Goal: Register for event/course

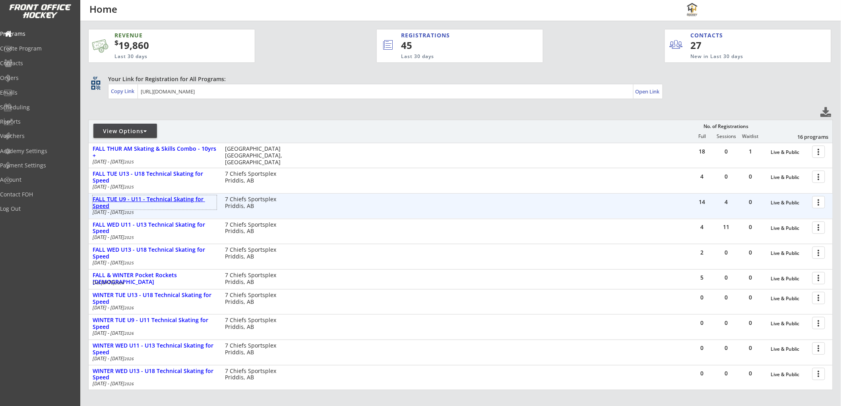
click at [146, 196] on div "FALL TUE U9 - U11 - Technical Skating for Speed" at bounding box center [155, 203] width 124 height 14
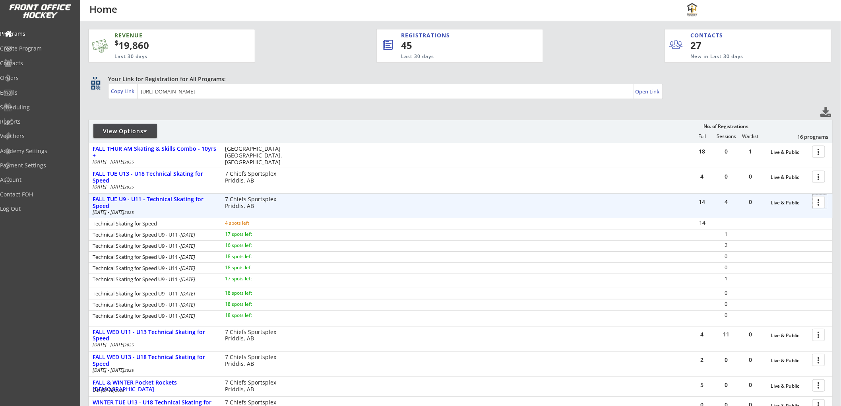
click at [820, 201] on div at bounding box center [821, 202] width 14 height 14
click at [774, 240] on div "Registration Page" at bounding box center [791, 241] width 57 height 6
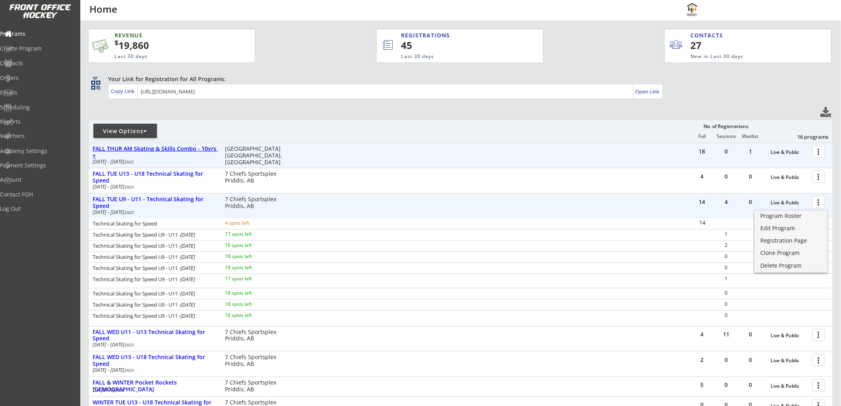
click at [146, 146] on div "FALL THUR AM Skating & Skills Combo - 10yrs +" at bounding box center [155, 153] width 124 height 14
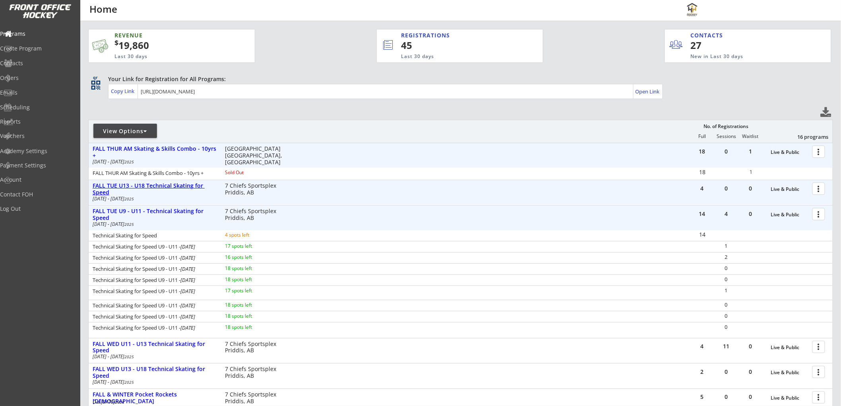
click at [177, 184] on div "FALL TUE U13 - U18 Technical Skating for Speed" at bounding box center [155, 190] width 124 height 14
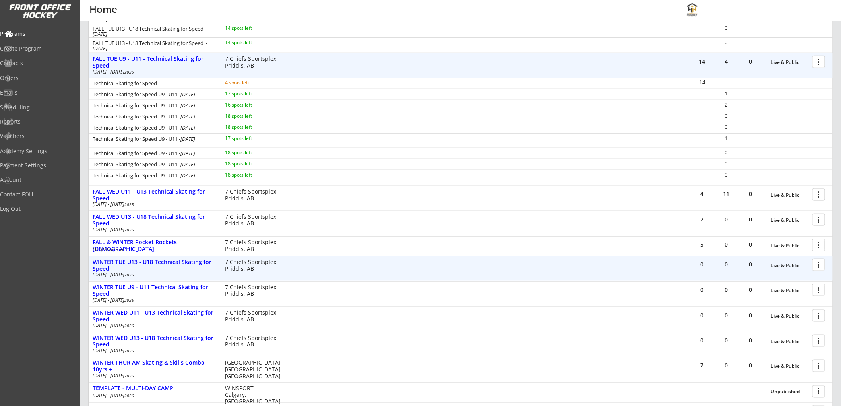
scroll to position [309, 0]
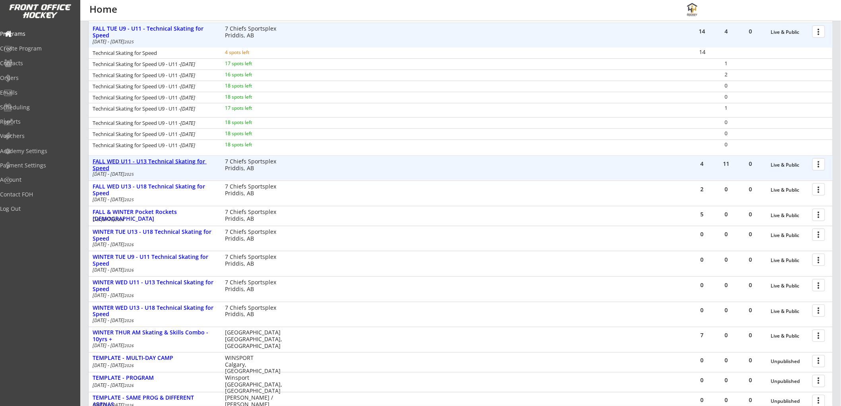
click at [166, 163] on div "FALL WED U11 - U13 Technical Skating for Speed" at bounding box center [155, 165] width 124 height 14
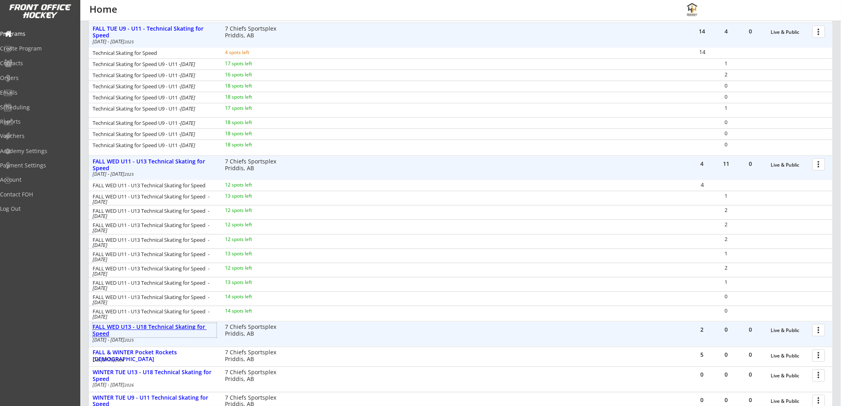
drag, startPoint x: 191, startPoint y: 326, endPoint x: 202, endPoint y: 327, distance: 10.8
click at [191, 326] on div "FALL WED U13 - U18 Technical Skating for Speed" at bounding box center [155, 331] width 124 height 14
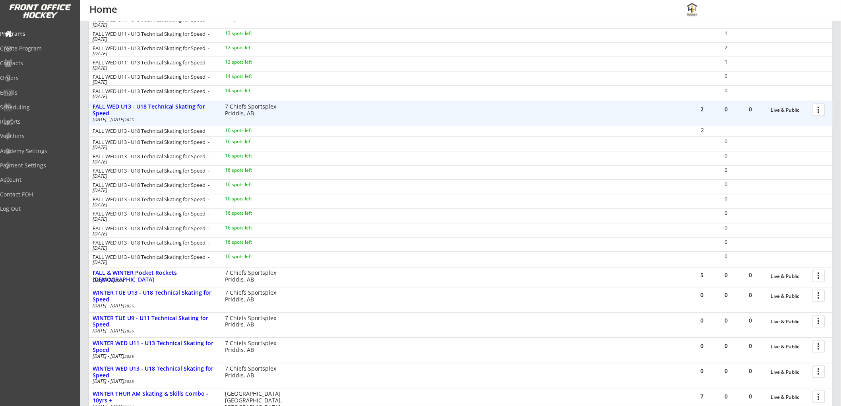
scroll to position [530, 0]
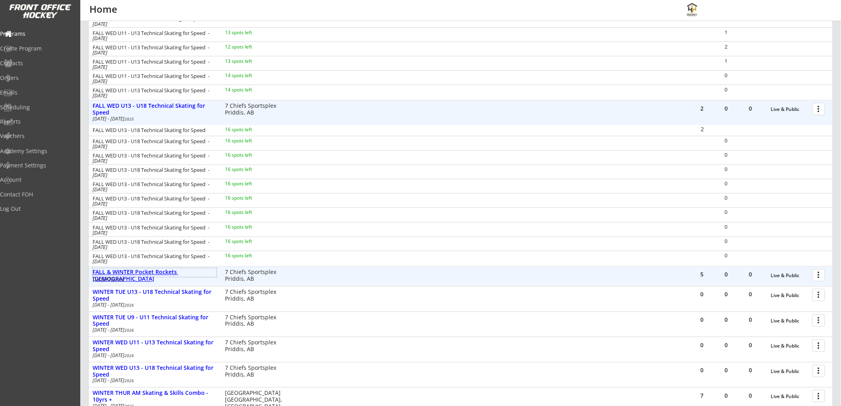
click at [188, 272] on div "FALL & WINTER Pocket Rockets [DEMOGRAPHIC_DATA]" at bounding box center [155, 276] width 124 height 14
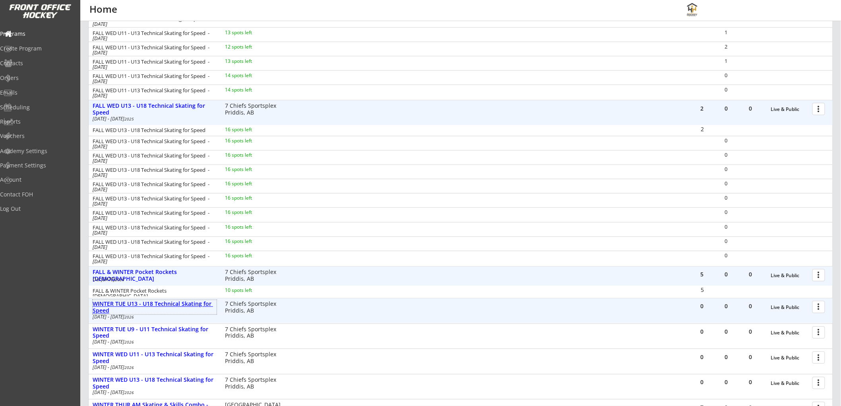
click at [186, 303] on div "WINTER TUE U13 - U18 Technical Skating for Speed" at bounding box center [155, 308] width 124 height 14
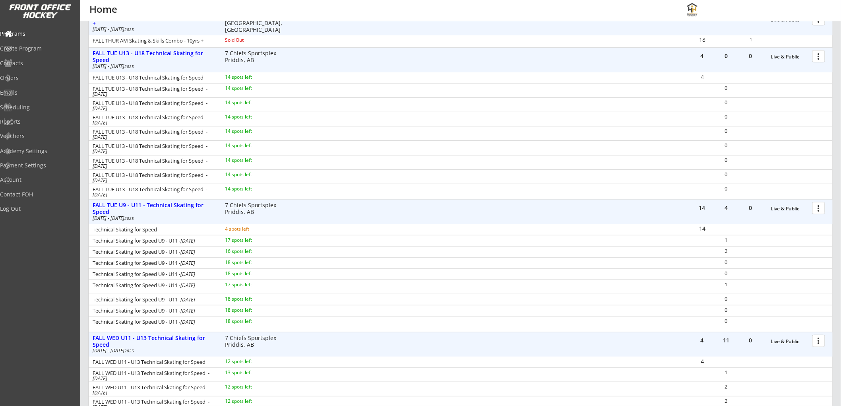
scroll to position [177, 0]
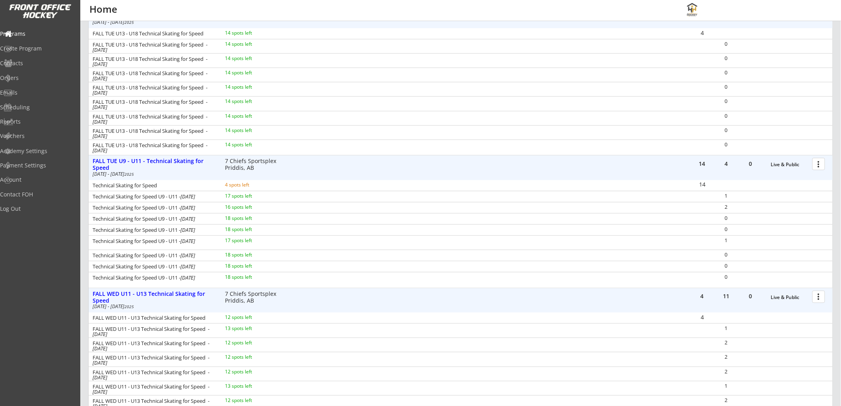
click at [237, 206] on div "16 spots left" at bounding box center [250, 207] width 51 height 5
drag, startPoint x: 819, startPoint y: 159, endPoint x: 633, endPoint y: 188, distance: 188.8
click at [589, 191] on div "Technical Skating for Speed U9 - U11 - [DATE] 17 spots left 1" at bounding box center [461, 196] width 744 height 11
click at [817, 161] on div at bounding box center [821, 164] width 14 height 14
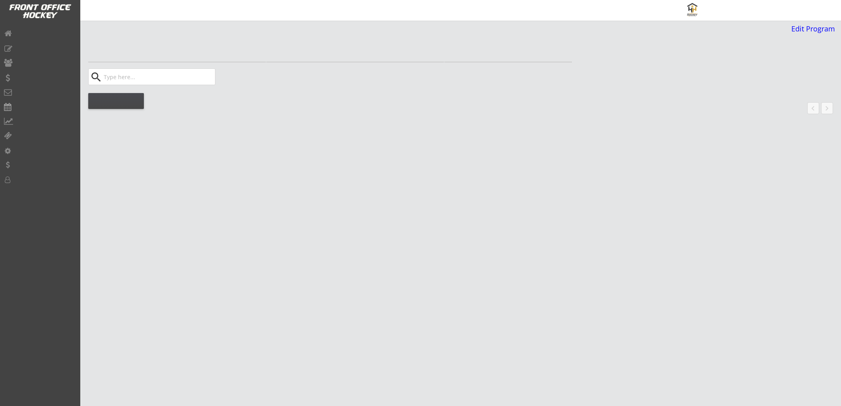
select select ""All Levels""
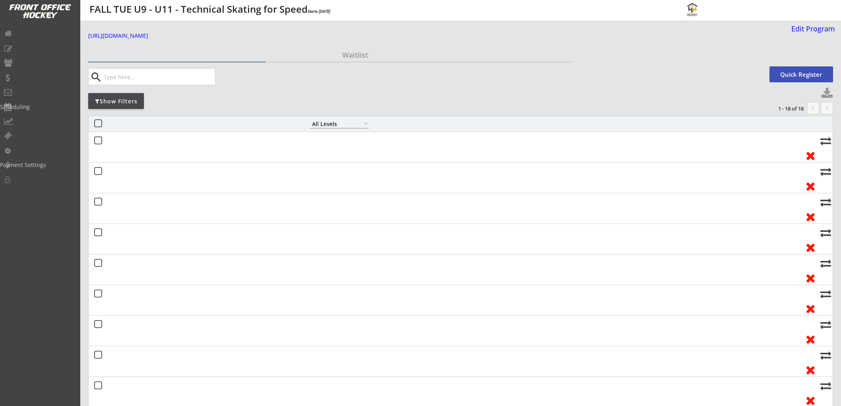
select select ""All Levels""
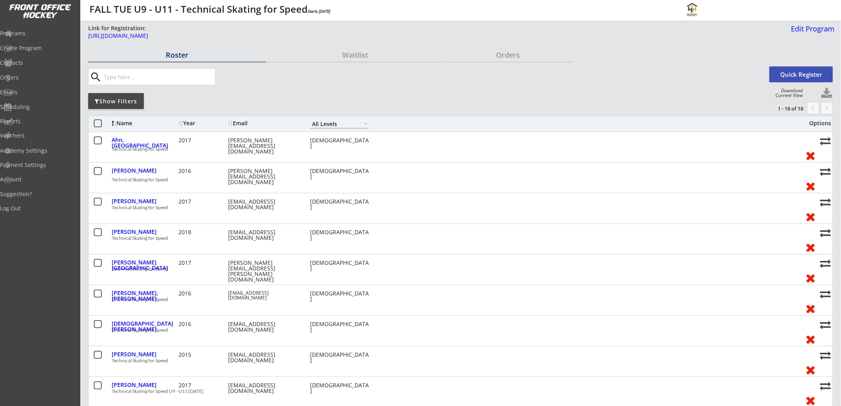
click at [134, 105] on div "Show Filters" at bounding box center [116, 101] width 56 height 8
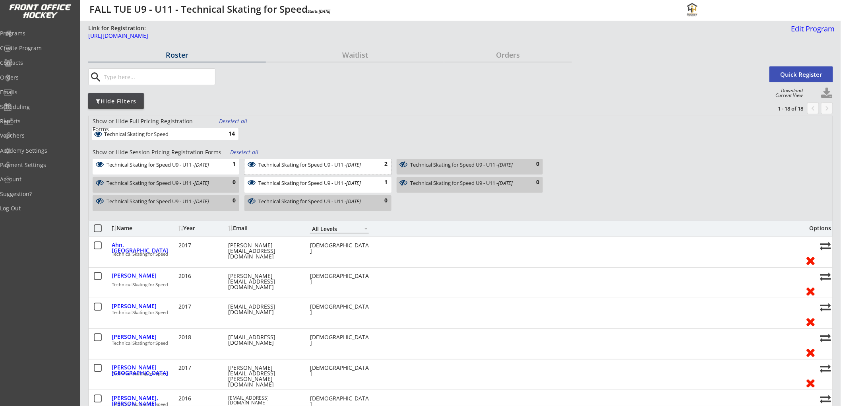
click at [287, 167] on div "Technical Skating for Speed U9 - U11 - [DATE]" at bounding box center [313, 165] width 111 height 6
click at [213, 132] on div "Technical Skating for Speed" at bounding box center [160, 134] width 113 height 6
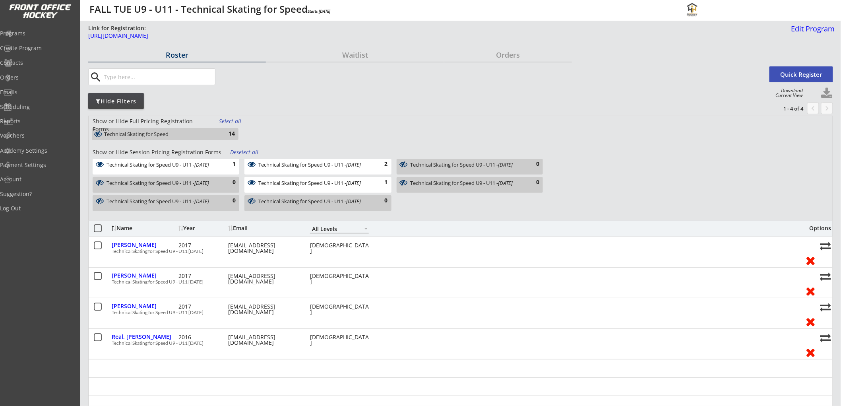
click at [173, 130] on div "Technical Skating for Speed 14" at bounding box center [165, 134] width 147 height 12
